Goal: Check status: Check status

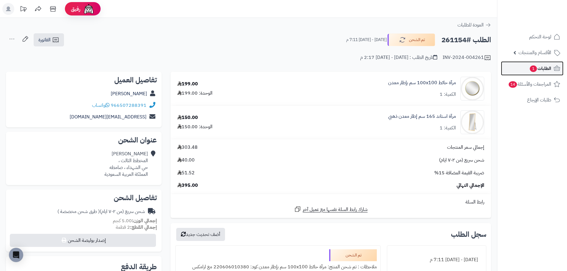
click at [541, 66] on span "الطلبات 1" at bounding box center [541, 68] width 22 height 8
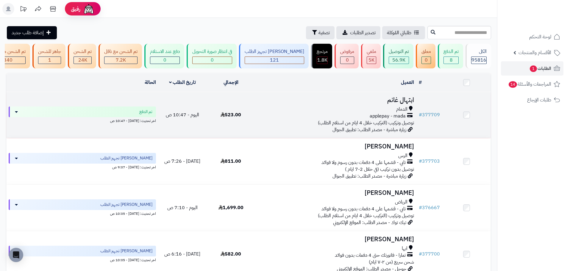
drag, startPoint x: 364, startPoint y: 128, endPoint x: 360, endPoint y: 127, distance: 3.8
click at [364, 127] on span "توصيل وتركيب (التركيب خلال 4 ايام من استلام الطلب)" at bounding box center [366, 122] width 96 height 7
